Goal: Transaction & Acquisition: Obtain resource

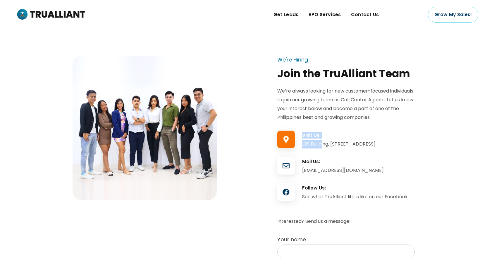
drag, startPoint x: 302, startPoint y: 145, endPoint x: 324, endPoint y: 145, distance: 22.2
click at [324, 145] on div "Visit Us: LBS Building, Jalandoni St, Iloilo City Proper, 5000 Iloilo City, Phi…" at bounding box center [345, 141] width 137 height 18
click at [352, 147] on div "LBS Building, [STREET_ADDRESS]" at bounding box center [358, 144] width 113 height 9
click at [370, 20] on link "Contact Us" at bounding box center [365, 14] width 38 height 29
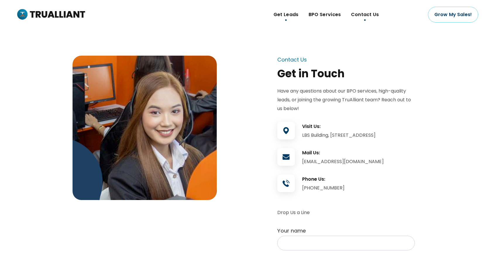
click at [295, 23] on link "Get Leads" at bounding box center [285, 14] width 35 height 29
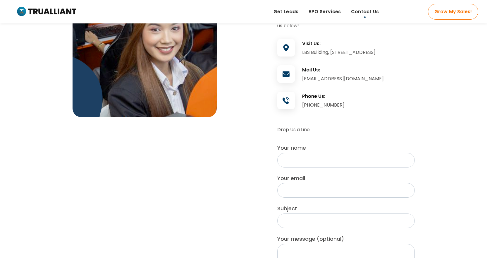
scroll to position [29, 0]
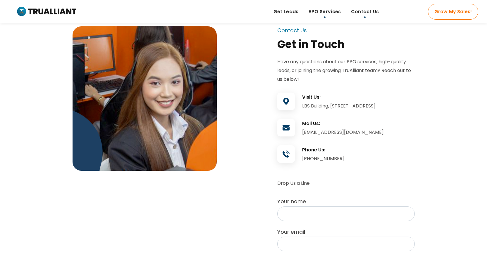
click at [317, 18] on link "BPO Services" at bounding box center [325, 11] width 42 height 23
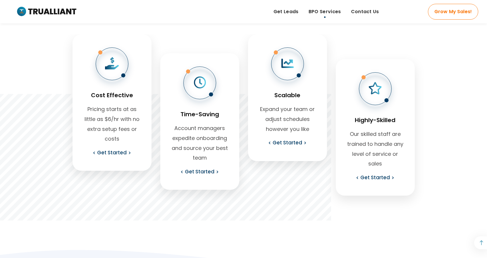
scroll to position [322, 0]
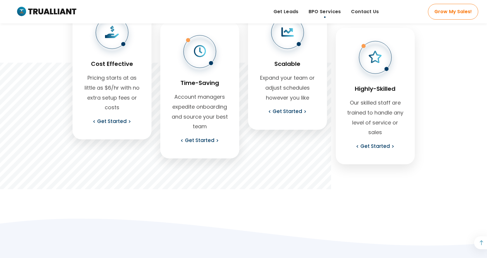
drag, startPoint x: 146, startPoint y: 166, endPoint x: 92, endPoint y: 171, distance: 54.6
click at [93, 172] on div "Cost Effective Pricing starts at as little as $6/hr with no extra setup fees or…" at bounding box center [112, 96] width 88 height 186
drag, startPoint x: 91, startPoint y: 170, endPoint x: 90, endPoint y: 161, distance: 9.1
click at [91, 169] on div "Cost Effective Pricing starts at as little as $6/hr with no extra setup fees or…" at bounding box center [112, 96] width 88 height 186
drag, startPoint x: 90, startPoint y: 161, endPoint x: 71, endPoint y: 156, distance: 20.1
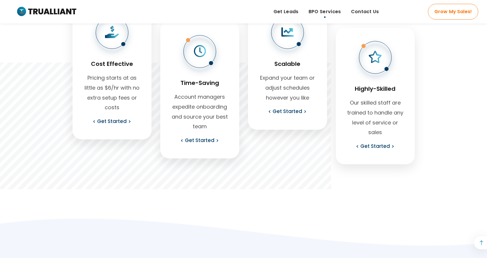
click at [89, 160] on div at bounding box center [112, 151] width 79 height 25
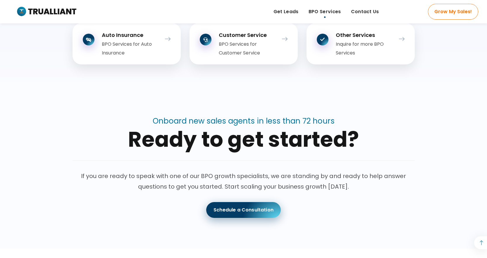
scroll to position [848, 0]
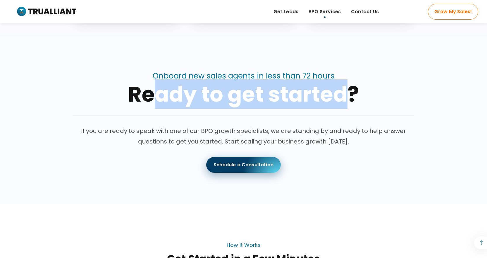
drag, startPoint x: 215, startPoint y: 89, endPoint x: 350, endPoint y: 94, distance: 134.9
click at [349, 94] on div "Ready to get started?" at bounding box center [244, 94] width 342 height 21
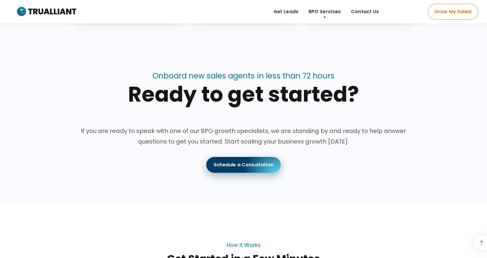
drag, startPoint x: 363, startPoint y: 97, endPoint x: 207, endPoint y: 140, distance: 161.9
click at [361, 99] on div "Ready to get started?" at bounding box center [244, 94] width 342 height 21
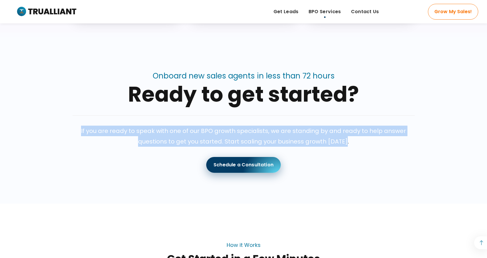
drag, startPoint x: 80, startPoint y: 132, endPoint x: 376, endPoint y: 142, distance: 296.7
click at [376, 142] on p "If you are ready to speak with one of our BPO growth specialists, we are standi…" at bounding box center [244, 135] width 342 height 21
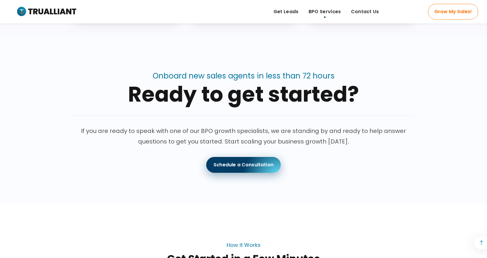
drag, startPoint x: 364, startPoint y: 146, endPoint x: 287, endPoint y: 163, distance: 79.0
click at [364, 147] on div at bounding box center [244, 152] width 342 height 10
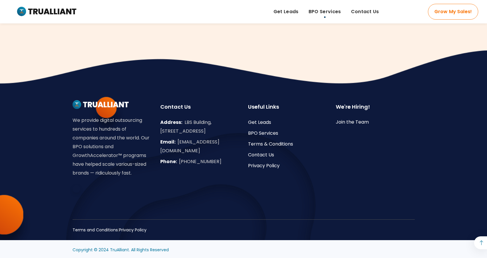
scroll to position [1672, 0]
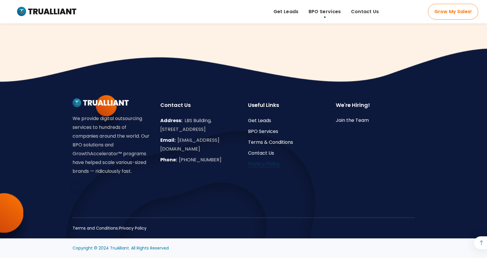
drag, startPoint x: 263, startPoint y: 157, endPoint x: 263, endPoint y: 160, distance: 3.5
click at [263, 159] on div "Get Leads BPO Services Terms & Conditions Contact Us Privacy Policy" at bounding box center [287, 146] width 79 height 61
click at [263, 160] on link "Privacy Policy" at bounding box center [264, 163] width 32 height 7
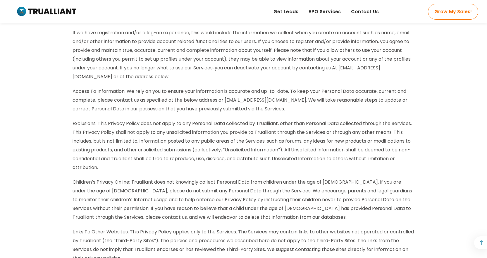
scroll to position [1053, 0]
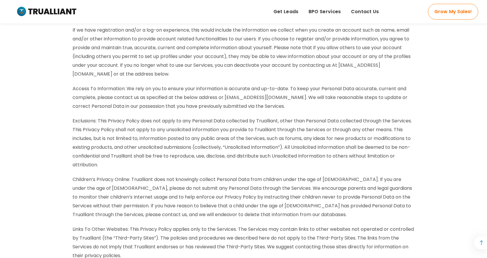
click at [47, 14] on img at bounding box center [46, 12] width 60 height 12
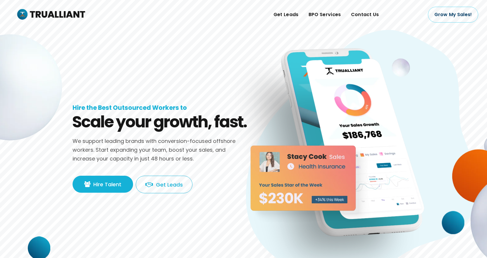
drag, startPoint x: 342, startPoint y: 1, endPoint x: 320, endPoint y: 55, distance: 58.5
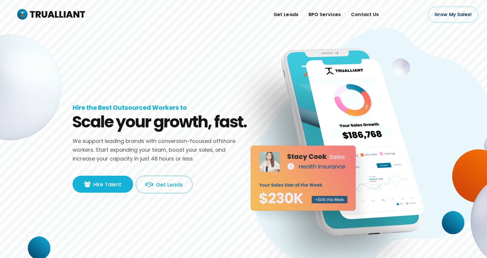
click at [320, 55] on img at bounding box center [337, 165] width 193 height 251
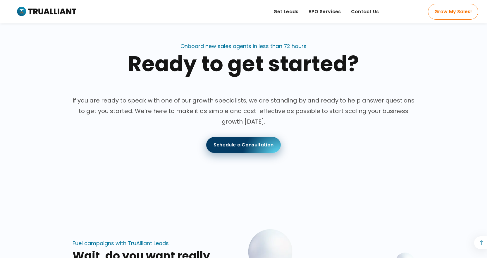
scroll to position [1451, 0]
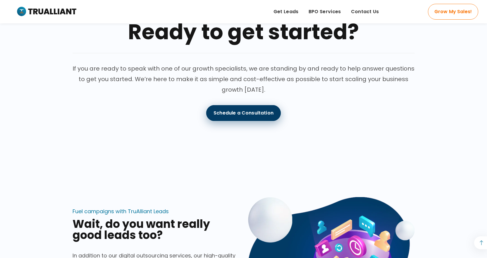
click at [247, 121] on link "Schedule a Consultation" at bounding box center [243, 113] width 75 height 16
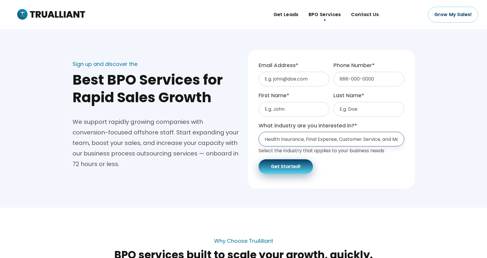
click at [302, 137] on select "Health Insurance, Final Expense, Customer Service, and More... Health Insurance…" at bounding box center [332, 139] width 146 height 15
select select "E-commerce"
click at [259, 132] on select "Health Insurance, Final Expense, Customer Service, and More... Health Insurance…" at bounding box center [332, 139] width 146 height 15
click at [289, 140] on select "Health Insurance, Final Expense, Customer Service, and More... Health Insurance…" at bounding box center [332, 139] width 146 height 15
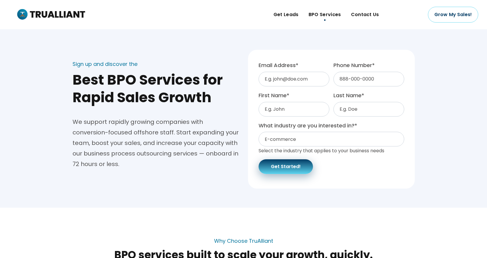
click at [240, 185] on div "Sign up and discover the Best BPO Services for Rapid Sales Growth We support ra…" at bounding box center [155, 114] width 175 height 150
